Goal: Check status: Check status

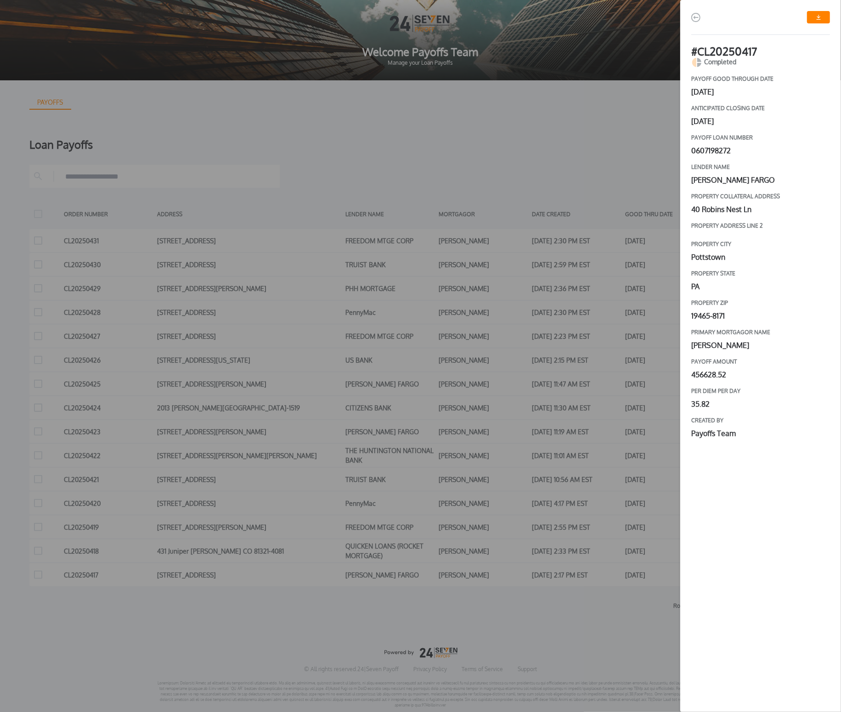
click at [560, 214] on div "# CL20250417 Completed payoff good through date [DATE] Anticipated closing date…" at bounding box center [420, 356] width 841 height 712
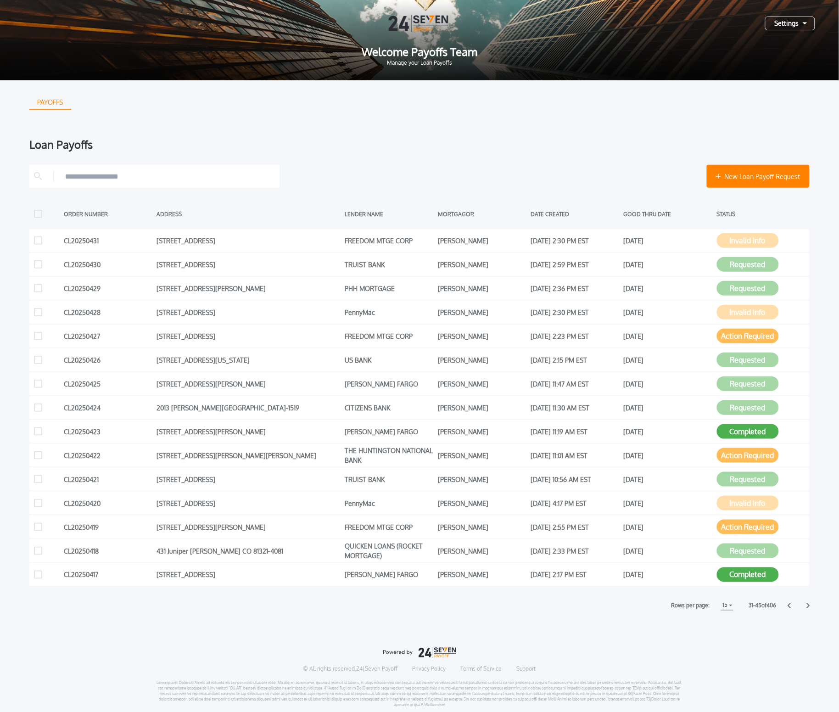
click at [803, 605] on div at bounding box center [799, 606] width 22 height 6
click at [807, 606] on icon at bounding box center [809, 606] width 4 height 6
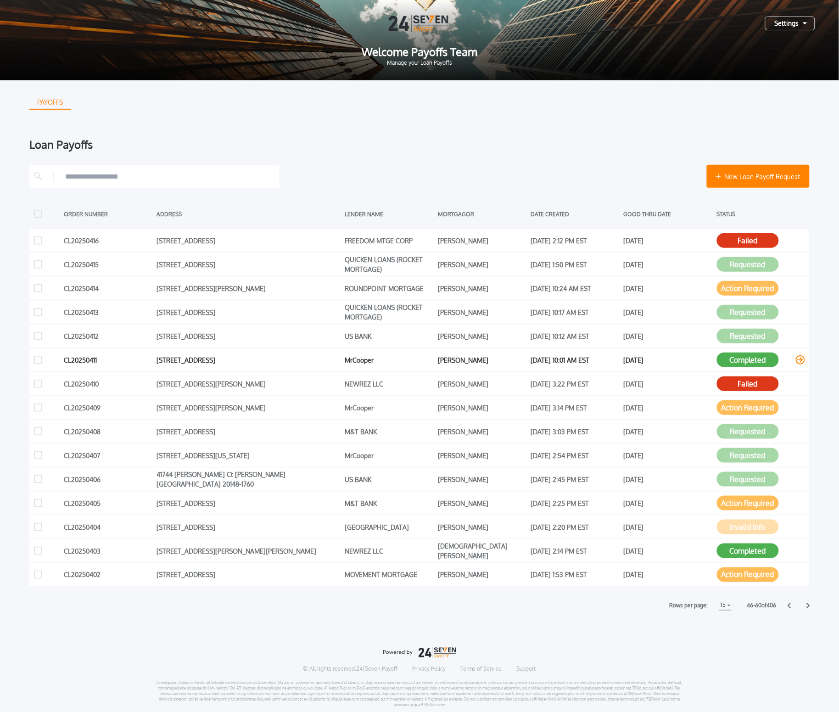
click at [743, 362] on button "Completed" at bounding box center [748, 360] width 62 height 15
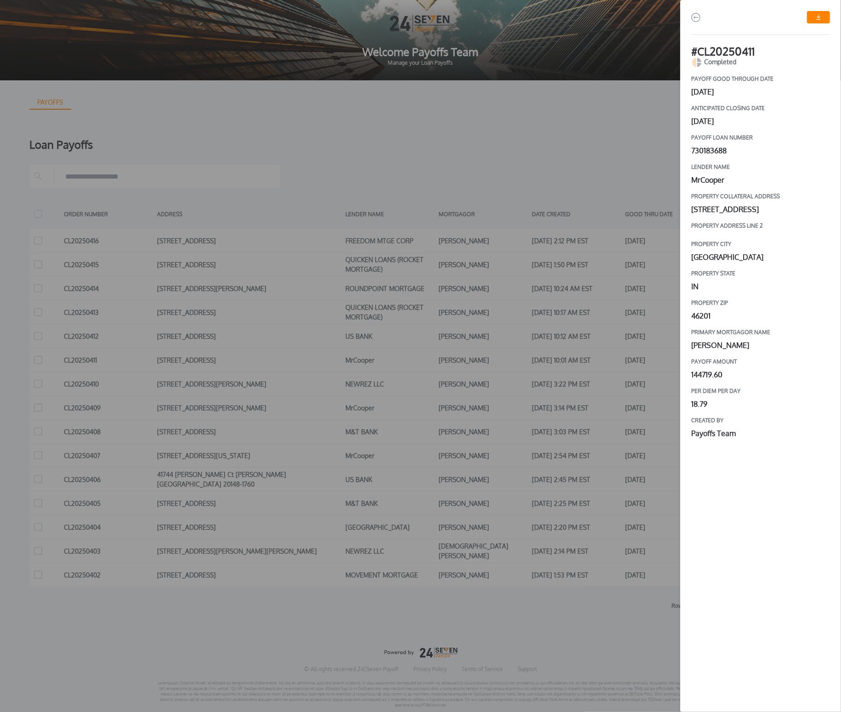
click at [821, 16] on link "button" at bounding box center [818, 17] width 23 height 12
click at [501, 110] on div "# CL20250411 Completed payoff good through date [DATE] Anticipated closing date…" at bounding box center [420, 356] width 841 height 712
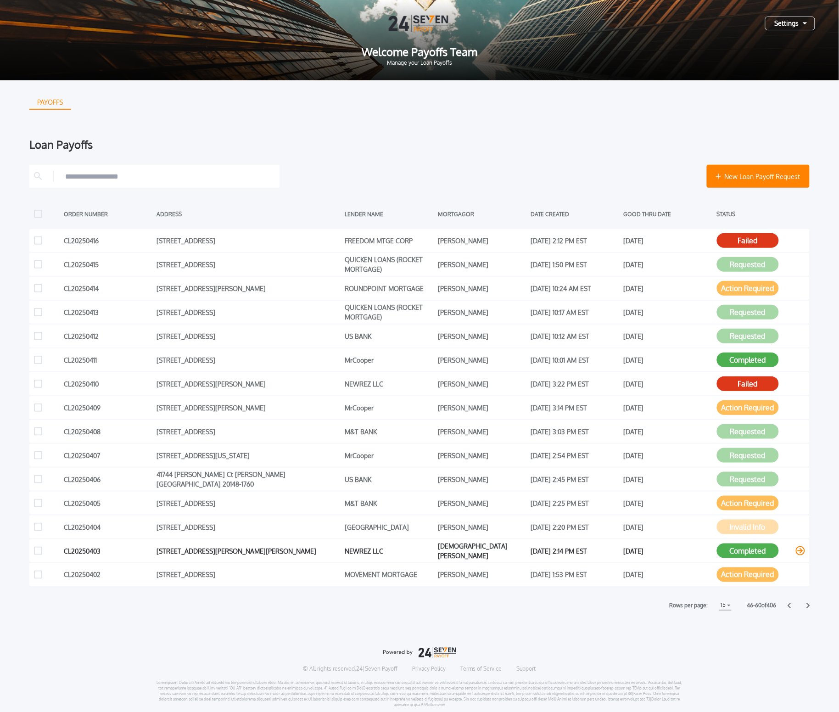
click at [743, 549] on button "Completed" at bounding box center [748, 551] width 62 height 15
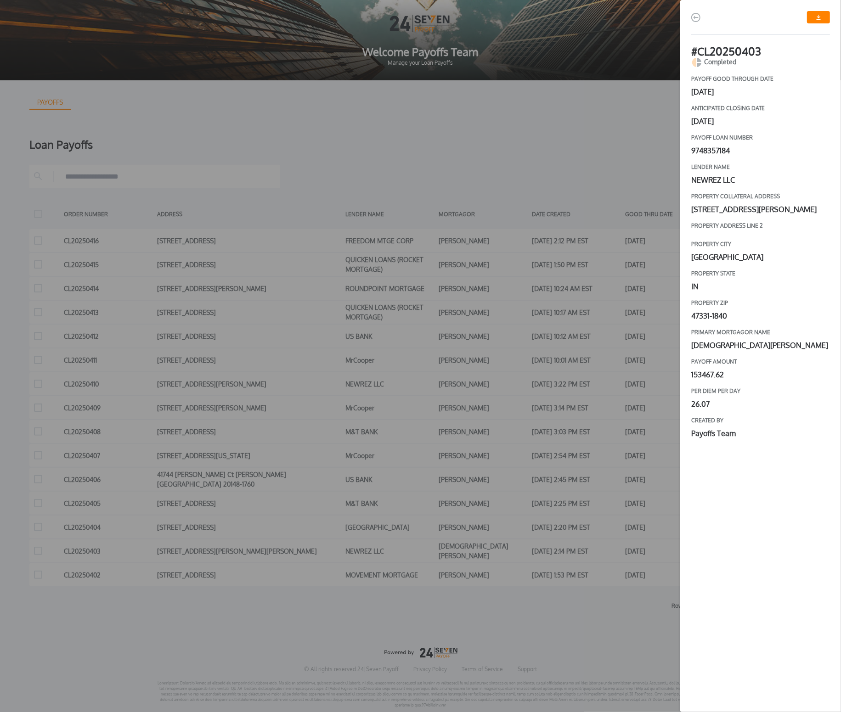
click at [812, 20] on link "button" at bounding box center [818, 17] width 23 height 12
click at [510, 137] on div "# CL20250403 Completed payoff good through date [DATE] Anticipated closing date…" at bounding box center [420, 356] width 841 height 712
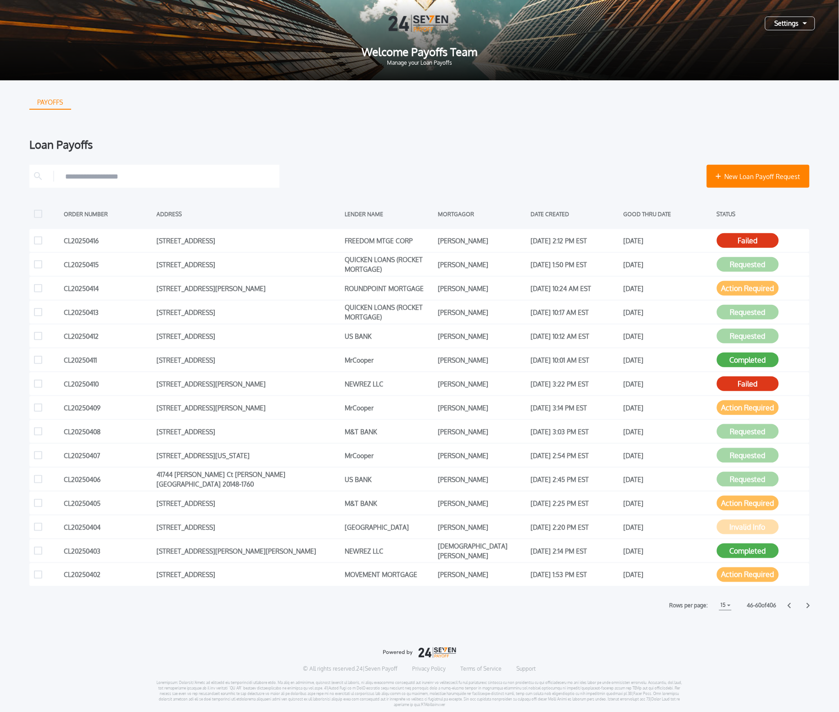
click at [809, 606] on icon at bounding box center [809, 606] width 4 height 6
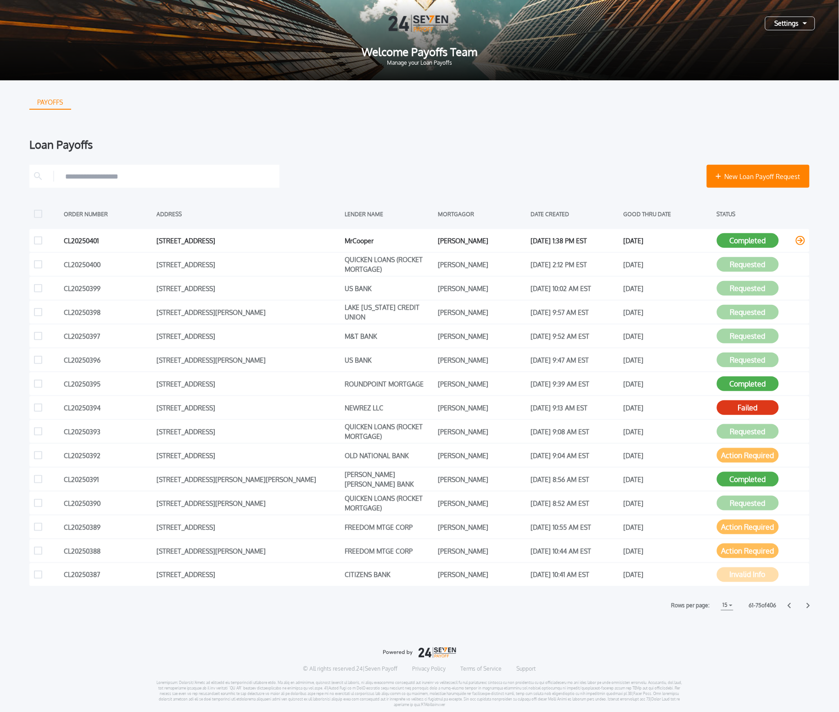
click at [750, 239] on button "Completed" at bounding box center [748, 240] width 62 height 15
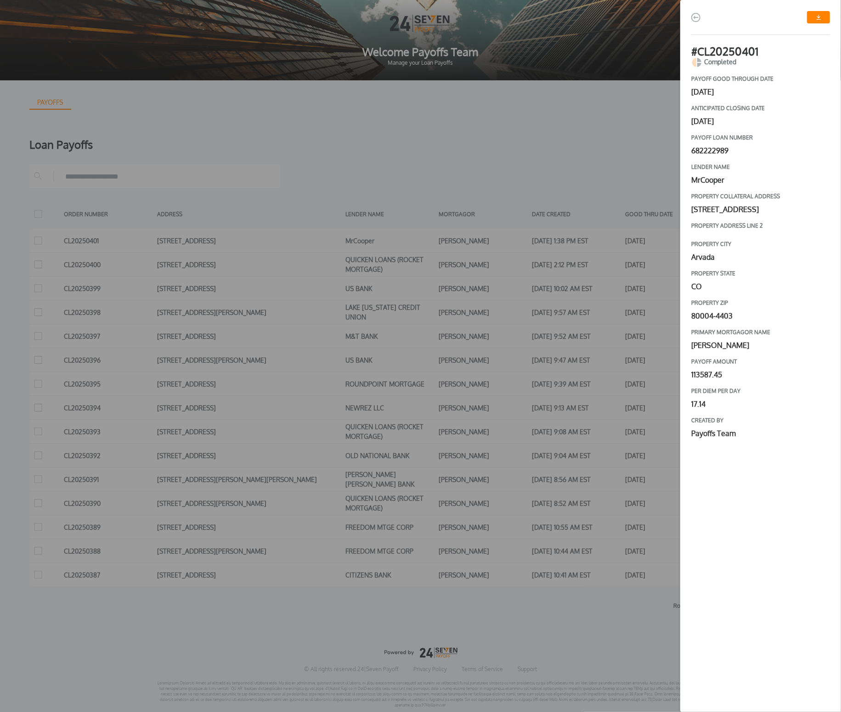
click at [820, 17] on img "button" at bounding box center [818, 17] width 5 height 5
